Goal: Information Seeking & Learning: Learn about a topic

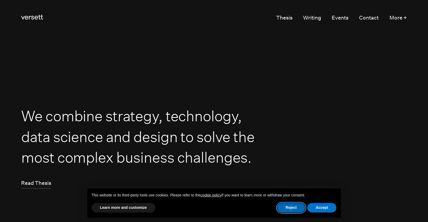
click at [291, 208] on button "Reject" at bounding box center [291, 208] width 28 height 10
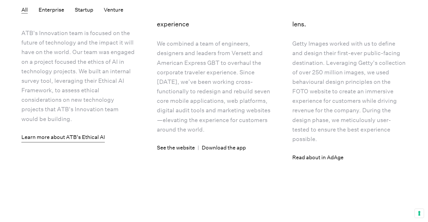
scroll to position [1182, 0]
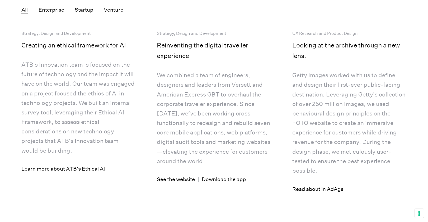
click at [76, 174] on link "Learn more about ATB's Ethical AI" at bounding box center [62, 169] width 83 height 10
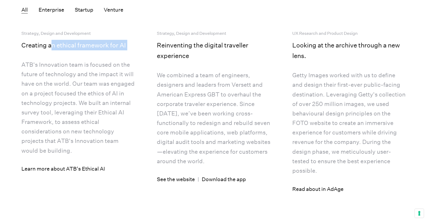
drag, startPoint x: 64, startPoint y: 70, endPoint x: 140, endPoint y: 74, distance: 76.1
click at [110, 50] on h5 "Creating an ethical framework for AI" at bounding box center [73, 45] width 105 height 11
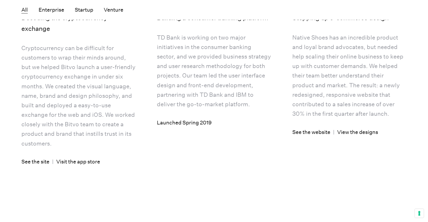
scroll to position [1540, 0]
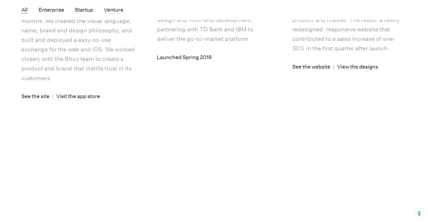
click at [111, 9] on button "Venture" at bounding box center [114, 10] width 20 height 7
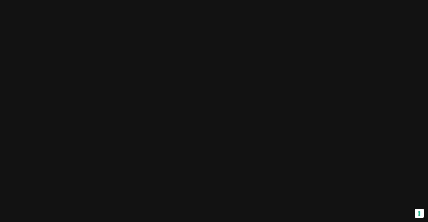
scroll to position [0, 0]
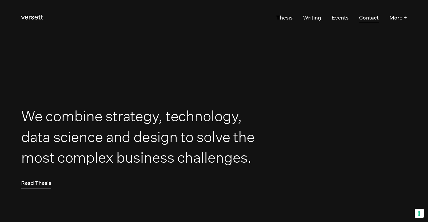
click at [367, 20] on link "Contact" at bounding box center [369, 18] width 20 height 10
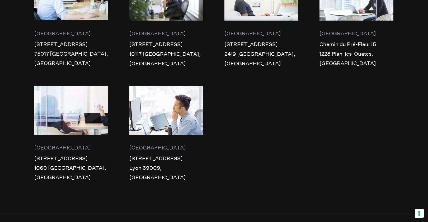
scroll to position [412, 0]
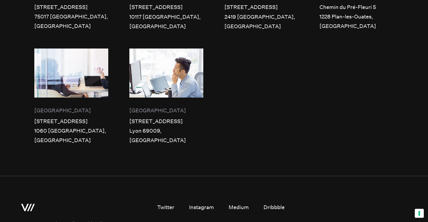
click at [188, 203] on div "Twitter Instagram Medium Dribbble" at bounding box center [221, 208] width 128 height 10
click at [198, 203] on link "Instagram" at bounding box center [201, 208] width 25 height 10
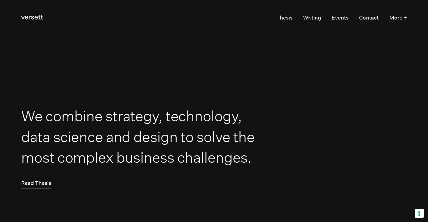
click at [398, 18] on button "More +" at bounding box center [397, 18] width 17 height 10
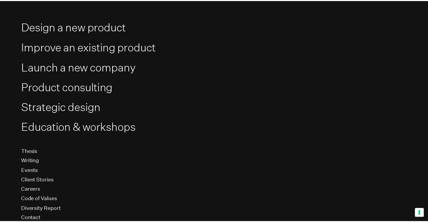
scroll to position [64, 0]
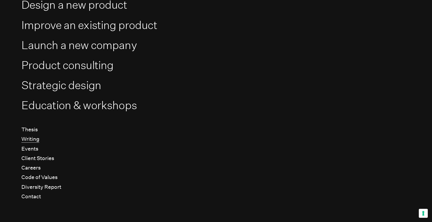
click at [33, 137] on link "Writing" at bounding box center [30, 139] width 18 height 7
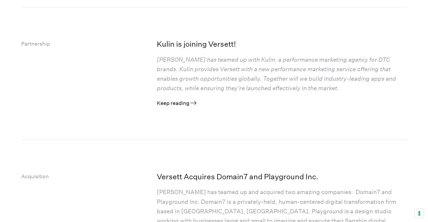
scroll to position [270, 0]
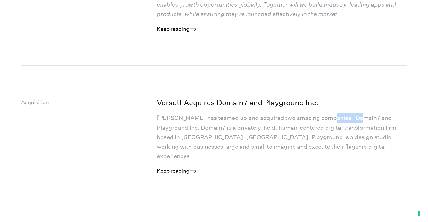
drag, startPoint x: 322, startPoint y: 118, endPoint x: 351, endPoint y: 117, distance: 28.8
click at [351, 117] on p "[PERSON_NAME] has teamed up and acquired two amazing companies: Domain7 and Pla…" at bounding box center [282, 137] width 250 height 48
copy p "Domain7"
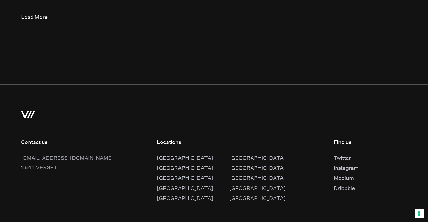
scroll to position [1453, 0]
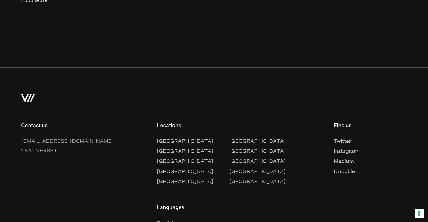
click at [229, 147] on div "[GEOGRAPHIC_DATA]" at bounding box center [257, 152] width 57 height 10
click at [334, 157] on div "Medium" at bounding box center [346, 162] width 25 height 10
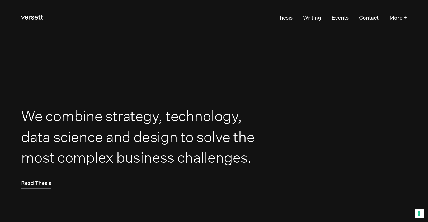
click at [283, 18] on link "Thesis" at bounding box center [284, 18] width 16 height 10
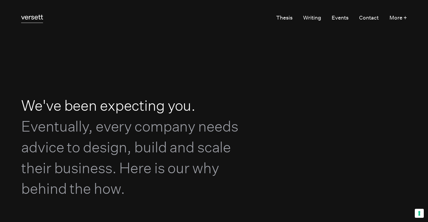
click at [32, 17] on icon at bounding box center [32, 17] width 22 height 5
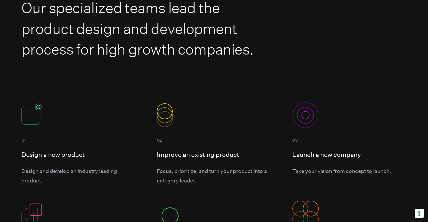
scroll to position [384, 0]
